Goal: Navigation & Orientation: Understand site structure

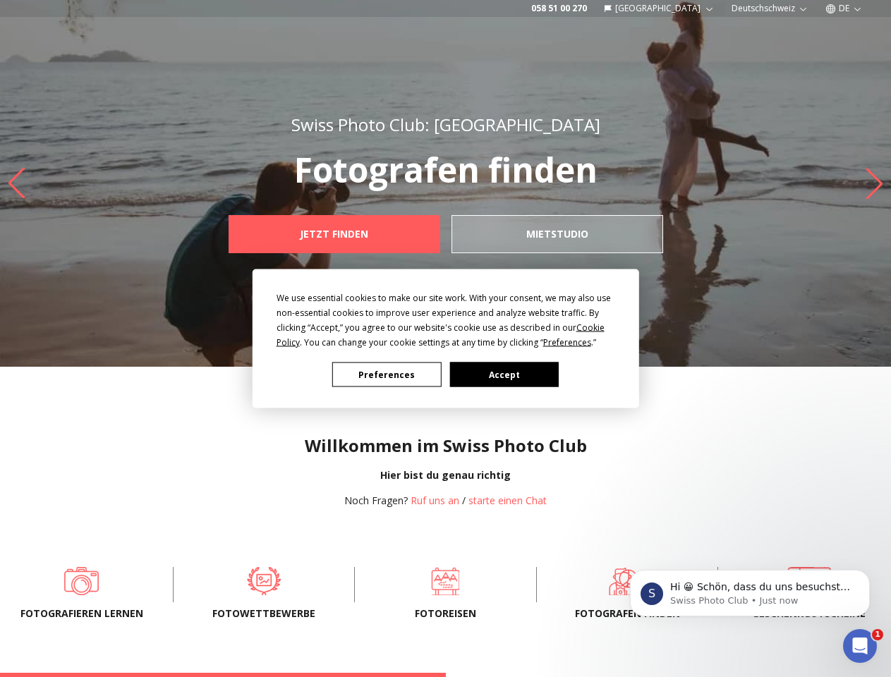
click at [445, 339] on div "We use essential cookies to make our site work. With your consent, we may also …" at bounding box center [446, 320] width 339 height 59
click at [442, 335] on div "We use essential cookies to make our site work. With your consent, we may also …" at bounding box center [446, 320] width 339 height 59
click at [567, 342] on span "Preferences" at bounding box center [567, 343] width 48 height 12
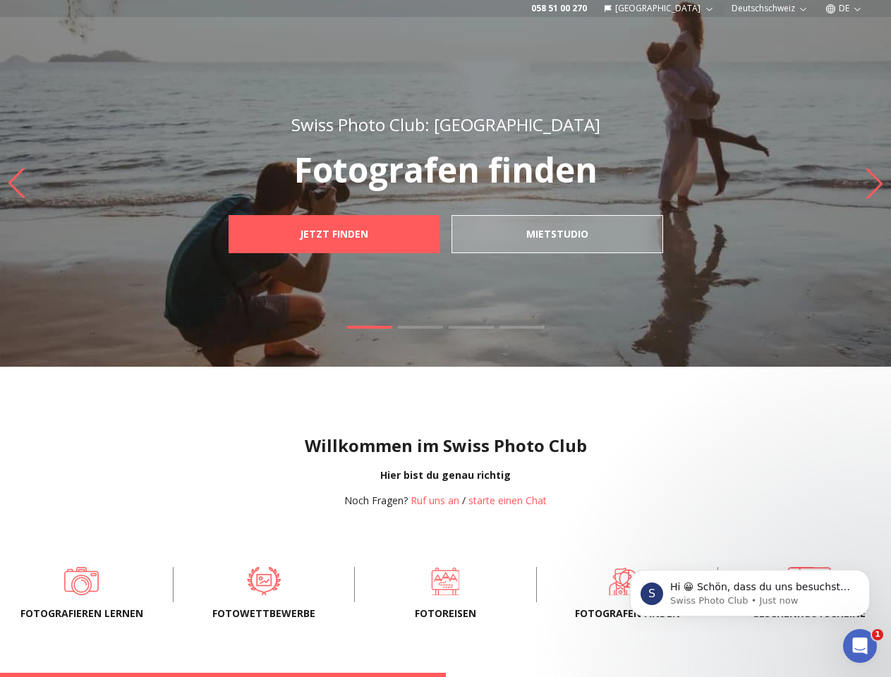
click at [387, 375] on div "Willkommen im Swiss Photo Club Hier bist du genau richtig Noch Fragen? Ruf uns …" at bounding box center [445, 460] width 891 height 186
click at [504, 375] on div "Willkommen im Swiss Photo Club Hier bist du genau richtig Noch Fragen? Ruf uns …" at bounding box center [445, 460] width 891 height 186
click at [750, 593] on p "Hi 😀 Schön, dass du uns besuchst. Stell' uns gerne jederzeit Fragen oder hinter…" at bounding box center [761, 588] width 182 height 14
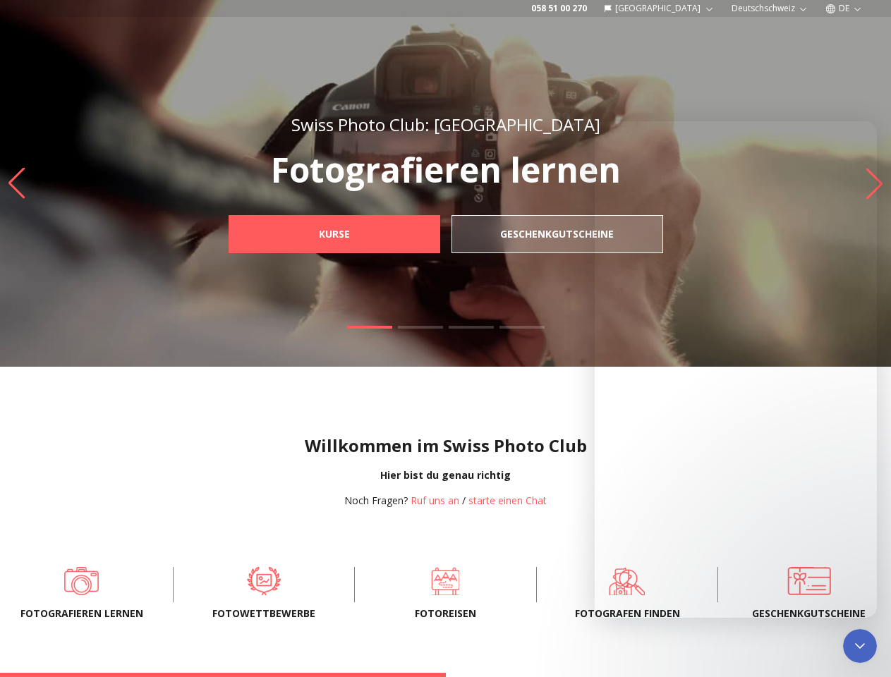
click at [860, 646] on icon "Close Intercom Messenger" at bounding box center [859, 646] width 17 height 17
